Goal: Register for event/course

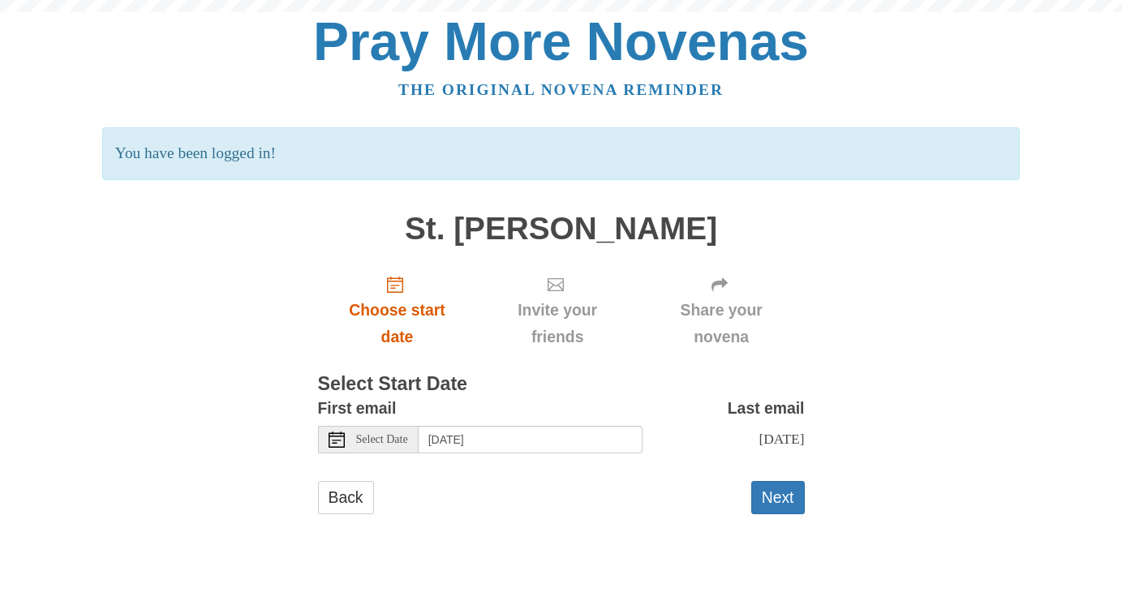
scroll to position [104, 0]
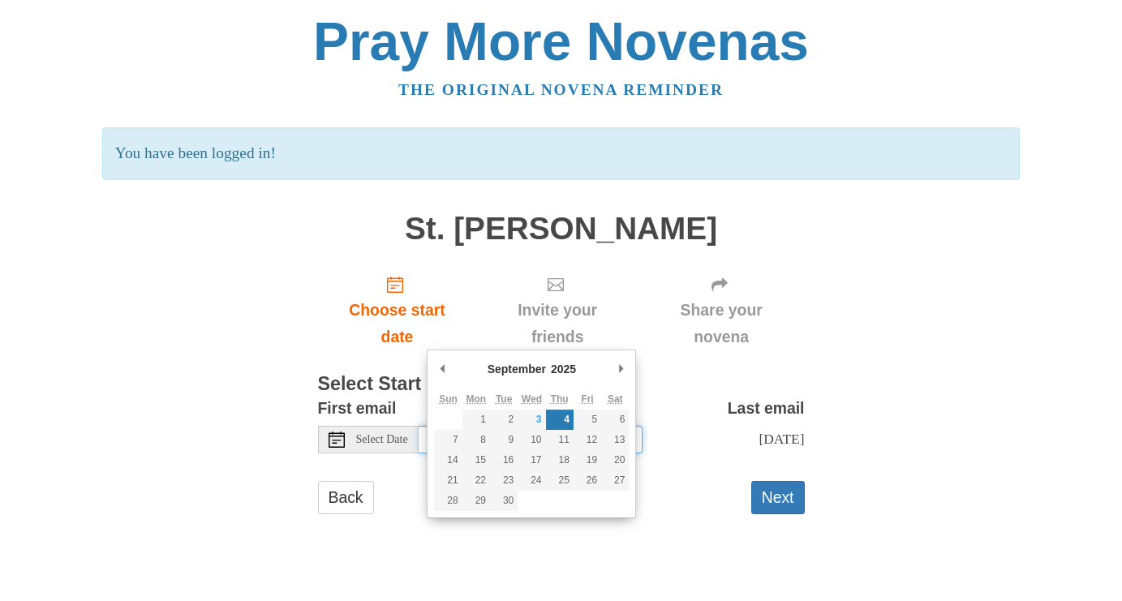
click at [488, 436] on input "[DATE]" at bounding box center [531, 440] width 224 height 28
type input "[DATE]"
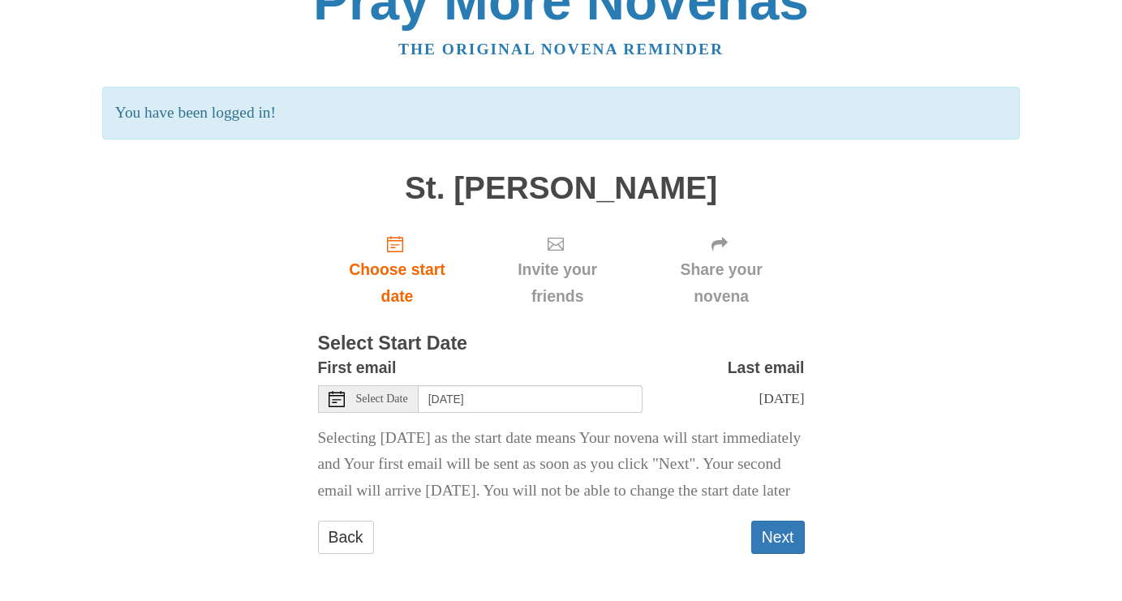
scroll to position [271, 0]
click at [758, 521] on button "Next" at bounding box center [778, 537] width 54 height 33
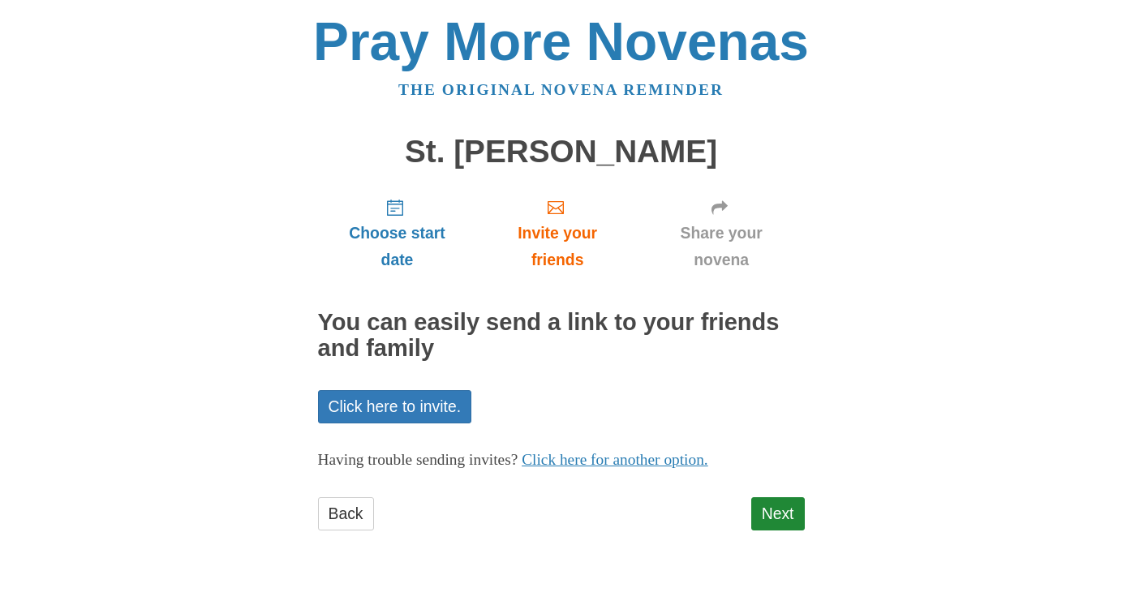
scroll to position [144, 0]
click at [769, 528] on link "Next" at bounding box center [778, 513] width 54 height 33
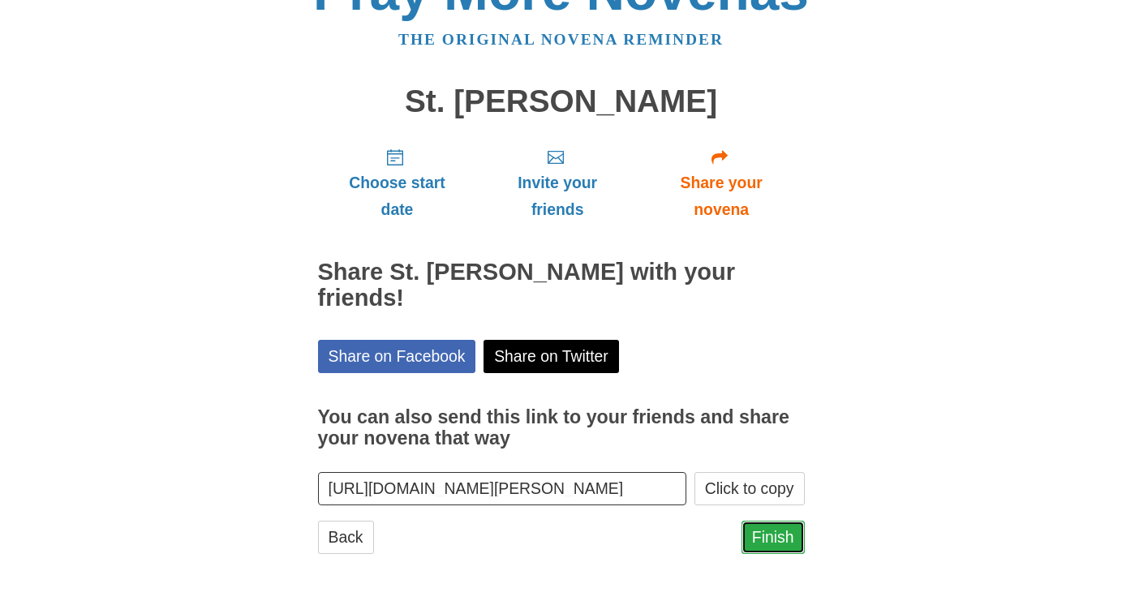
scroll to position [196, 0]
click at [767, 522] on link "Finish" at bounding box center [772, 537] width 63 height 33
